Goal: Information Seeking & Learning: Find specific page/section

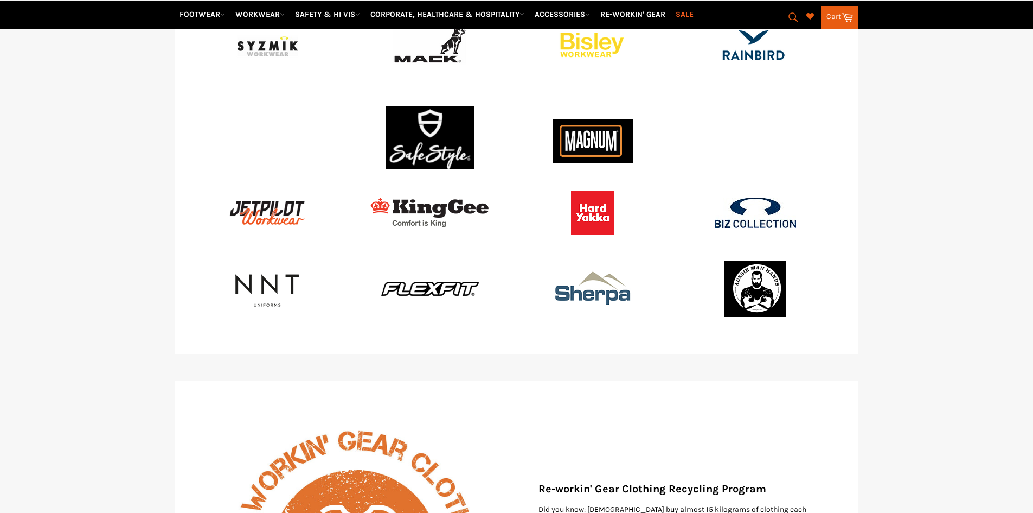
scroll to position [1545, 0]
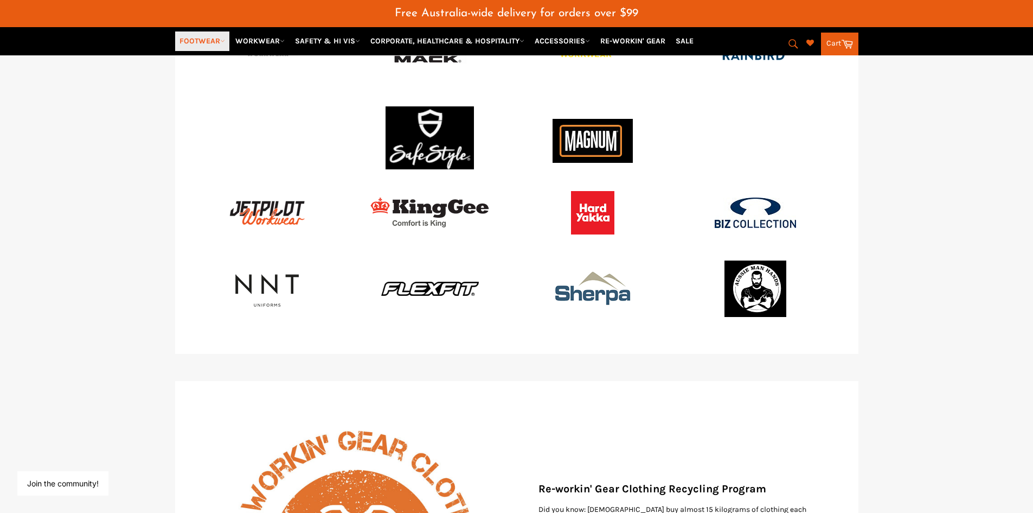
click at [205, 39] on link "FOOTWEAR" at bounding box center [202, 40] width 54 height 19
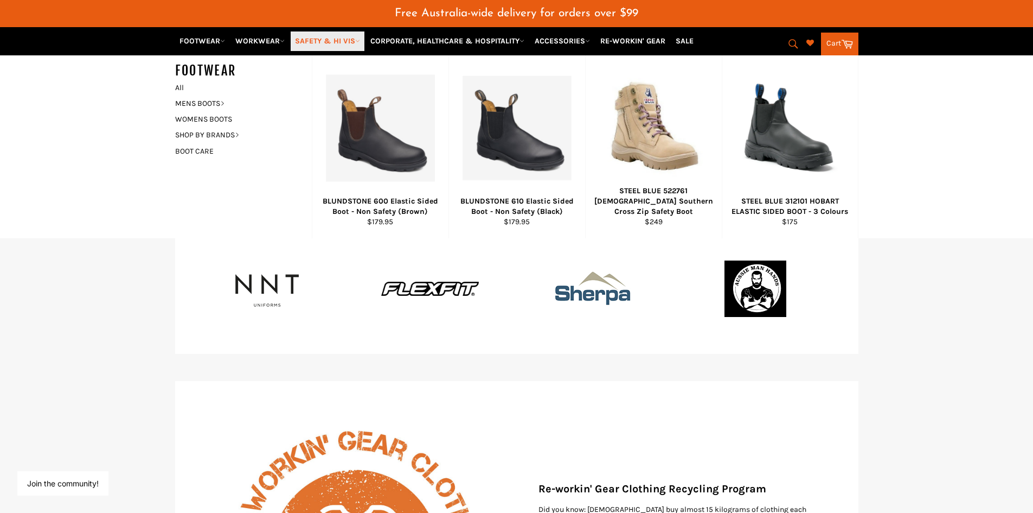
click at [343, 39] on link "SAFETY & HI VIS" at bounding box center [328, 40] width 74 height 19
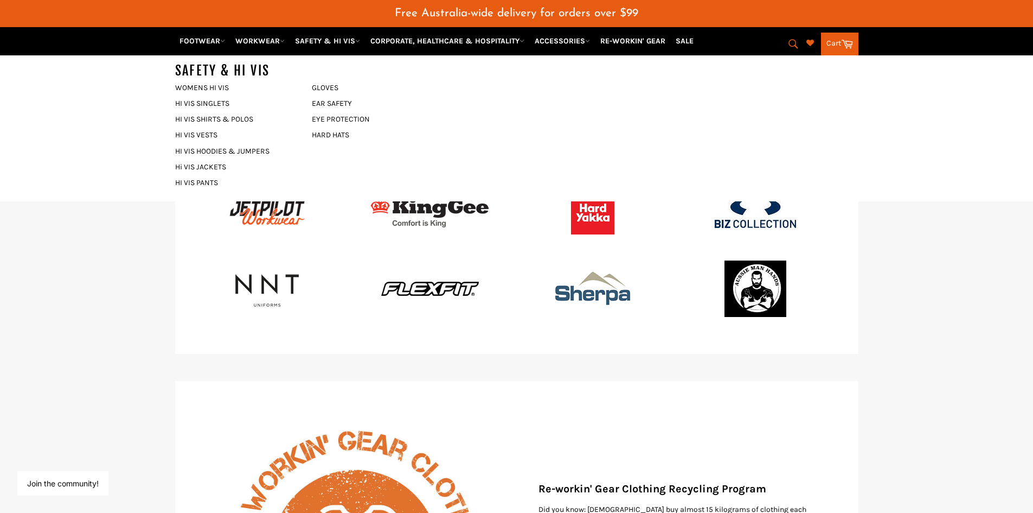
click at [789, 46] on icon "submit" at bounding box center [793, 43] width 9 height 9
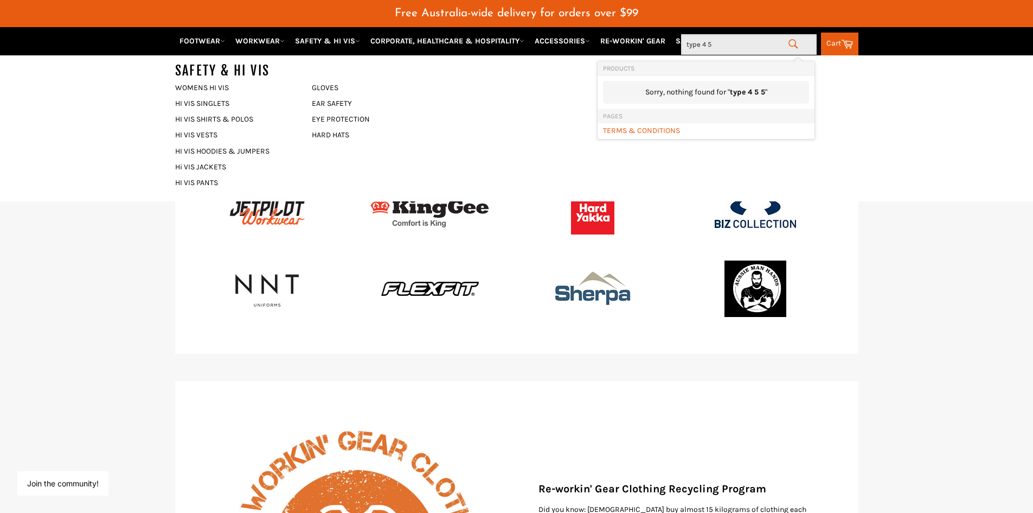
type input "type 4 5 6"
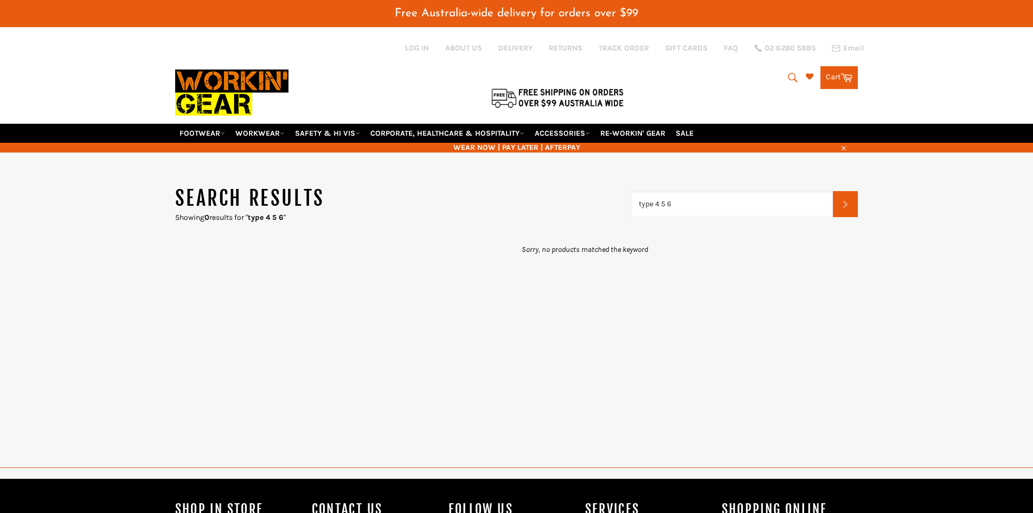
drag, startPoint x: 701, startPoint y: 204, endPoint x: 530, endPoint y: 193, distance: 171.8
click at [530, 193] on header "Search results Showing 0 results for " type 4 5 6 " type 4 5 6 Search" at bounding box center [516, 203] width 683 height 37
type input "coveralls"
